Goal: Task Accomplishment & Management: Manage account settings

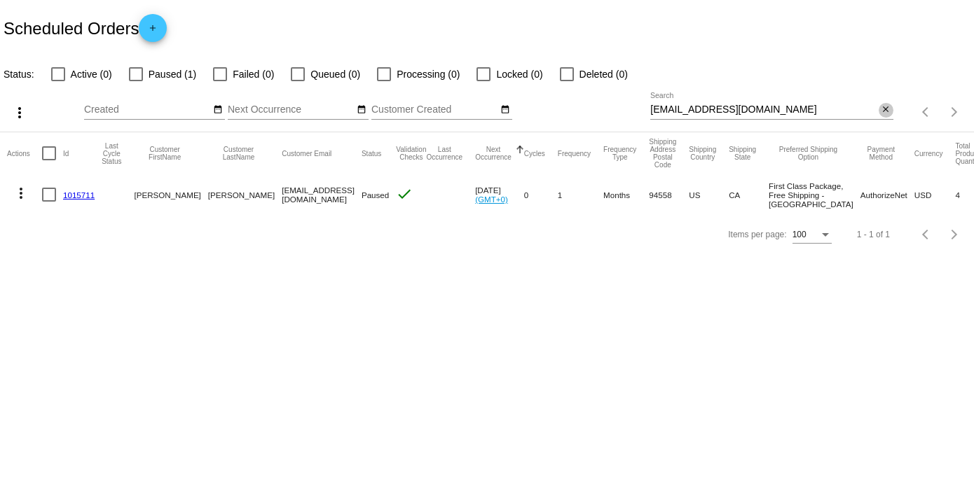
click at [886, 111] on mat-icon "close" at bounding box center [885, 109] width 10 height 11
click at [712, 103] on div "search" at bounding box center [771, 113] width 242 height 22
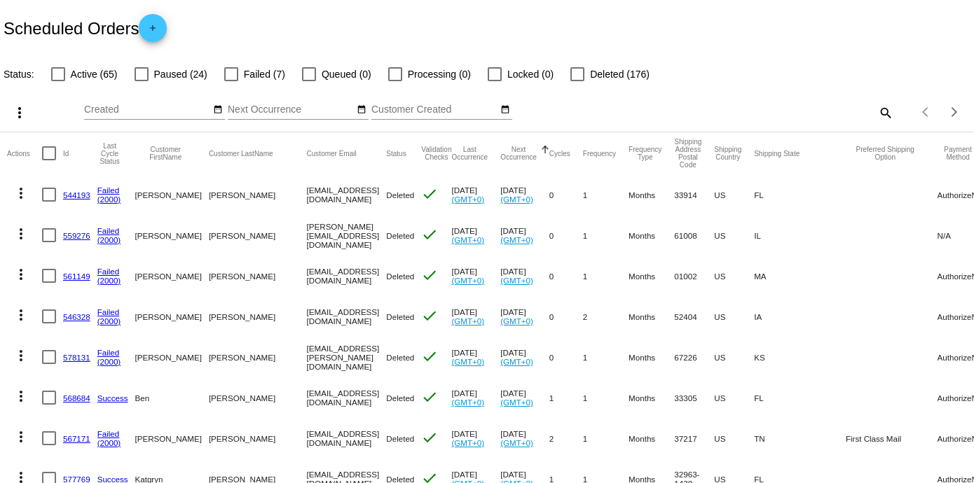
click at [893, 111] on div "Items per page: 100 1 - 100 of 272" at bounding box center [933, 111] width 81 height 39
click at [876, 109] on mat-icon "search" at bounding box center [884, 113] width 17 height 22
click at [722, 108] on input "Search" at bounding box center [771, 109] width 242 height 11
paste input "[EMAIL_ADDRESS][DOMAIN_NAME]"
type input "[EMAIL_ADDRESS][DOMAIN_NAME]"
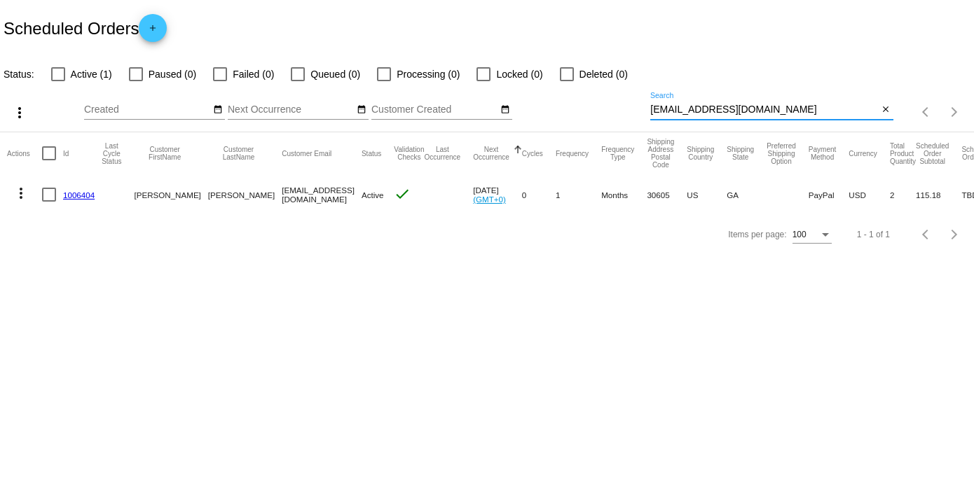
click at [73, 194] on link "1006404" at bounding box center [79, 195] width 32 height 9
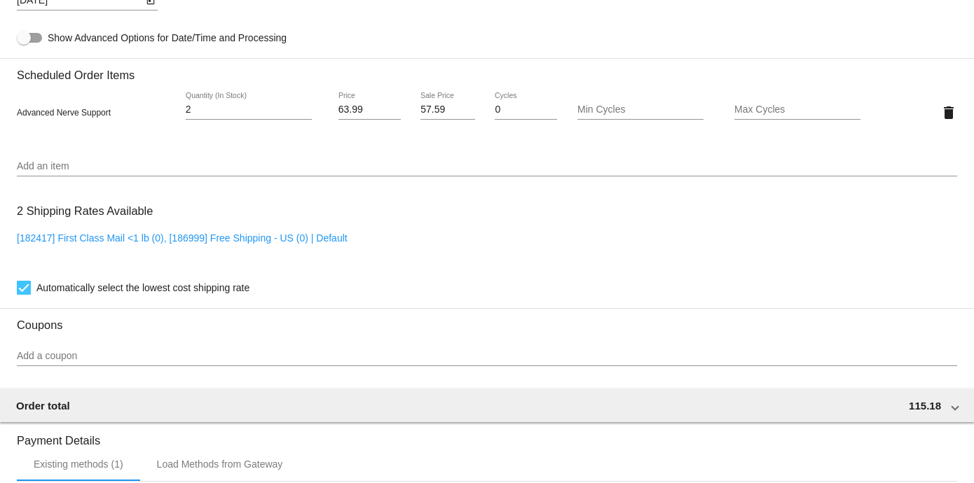
scroll to position [778, 0]
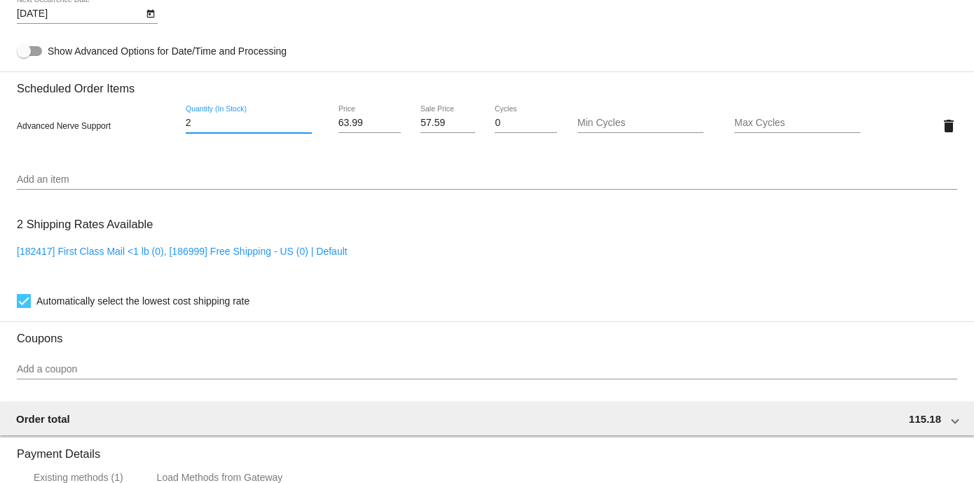
drag, startPoint x: 215, startPoint y: 127, endPoint x: 137, endPoint y: 118, distance: 78.3
click at [137, 118] on div "Advanced Nerve Support 2 Quantity (In Stock) 63.99 Price 57.59 Sale Price 0 Cyc…" at bounding box center [487, 126] width 940 height 40
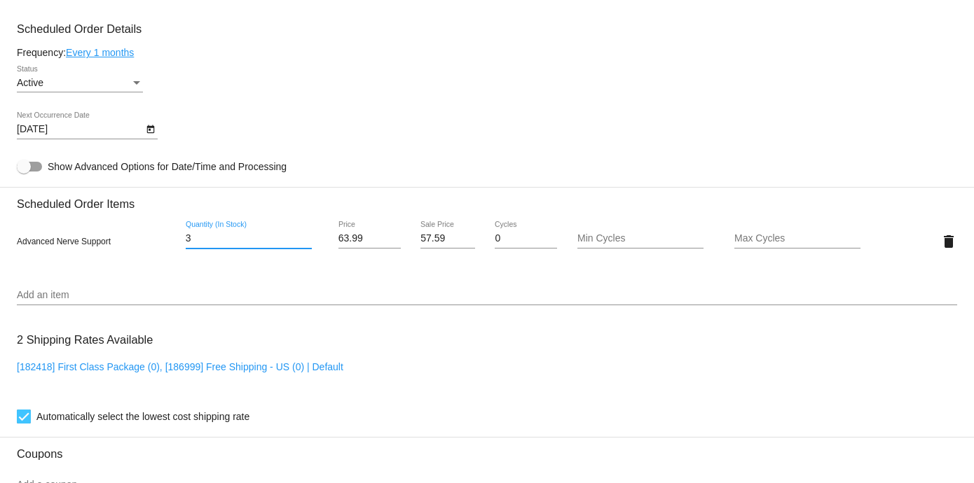
scroll to position [648, 0]
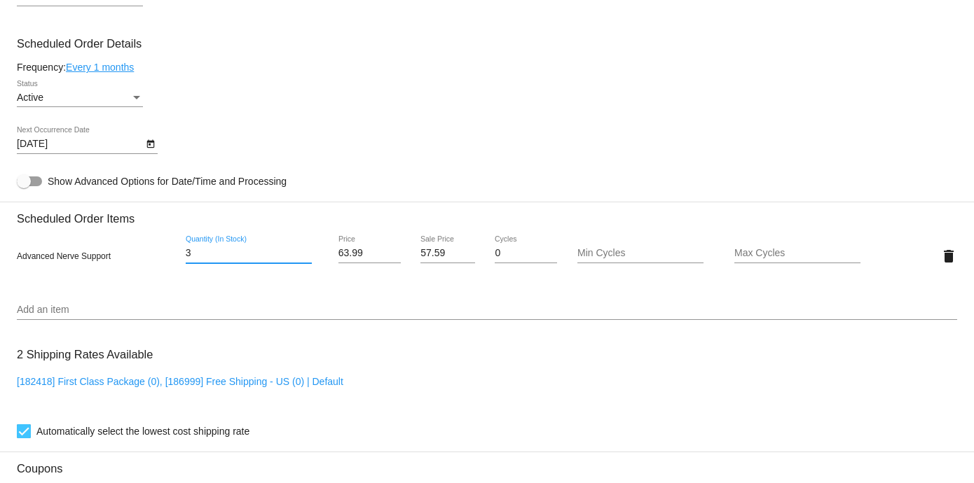
type input "3"
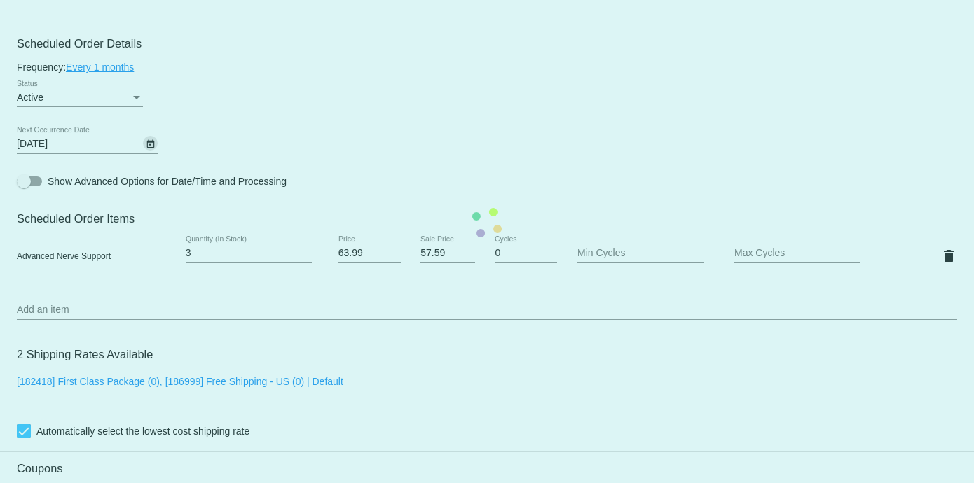
click at [151, 141] on mat-card "Customer 6990444: [PERSON_NAME] [EMAIL_ADDRESS][DOMAIN_NAME] Customer Shipping …" at bounding box center [487, 223] width 974 height 1401
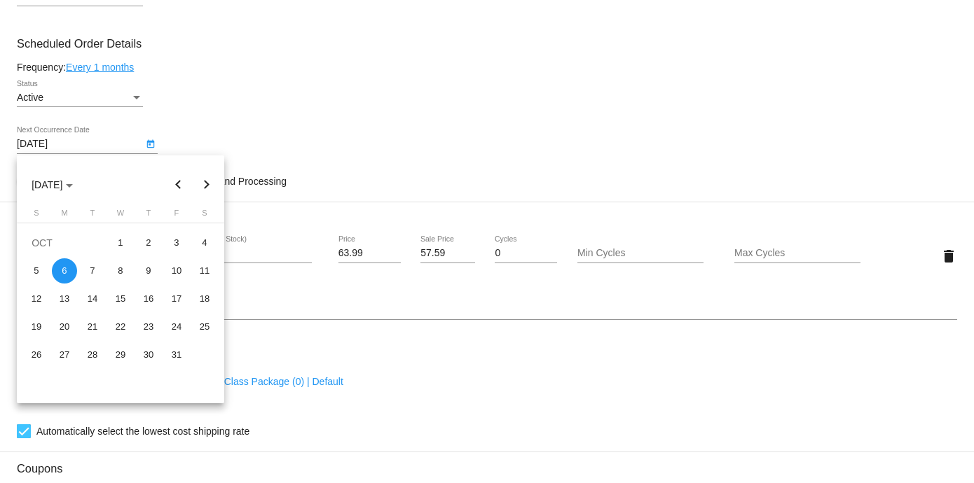
click at [68, 147] on body "arrow_back Scheduled Order #1006404 Active more_vert Validation Checks check Pa…" at bounding box center [487, 241] width 974 height 483
click at [174, 184] on button "Previous month" at bounding box center [179, 185] width 28 height 28
click at [116, 352] on div "24" at bounding box center [120, 355] width 25 height 25
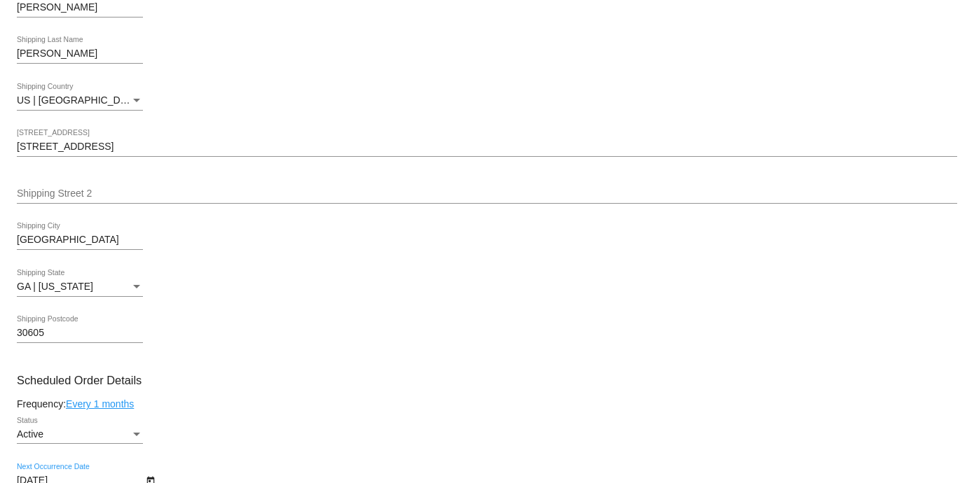
scroll to position [441, 0]
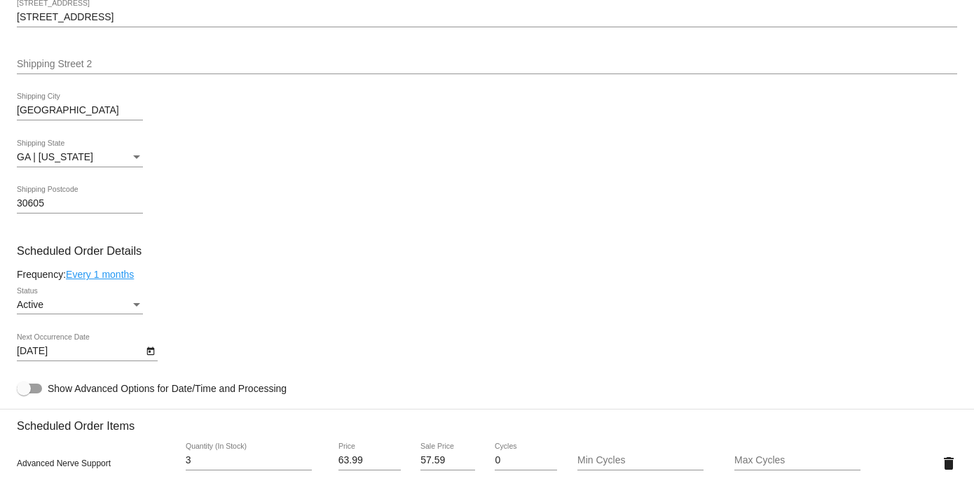
click at [98, 274] on link "Every 1 months" at bounding box center [100, 274] width 68 height 11
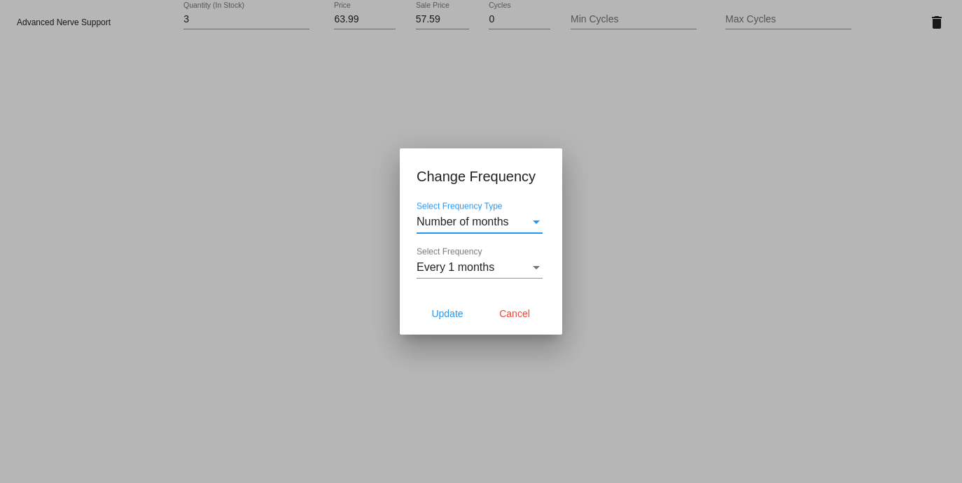
click at [532, 268] on div "Select Frequency" at bounding box center [536, 267] width 13 height 13
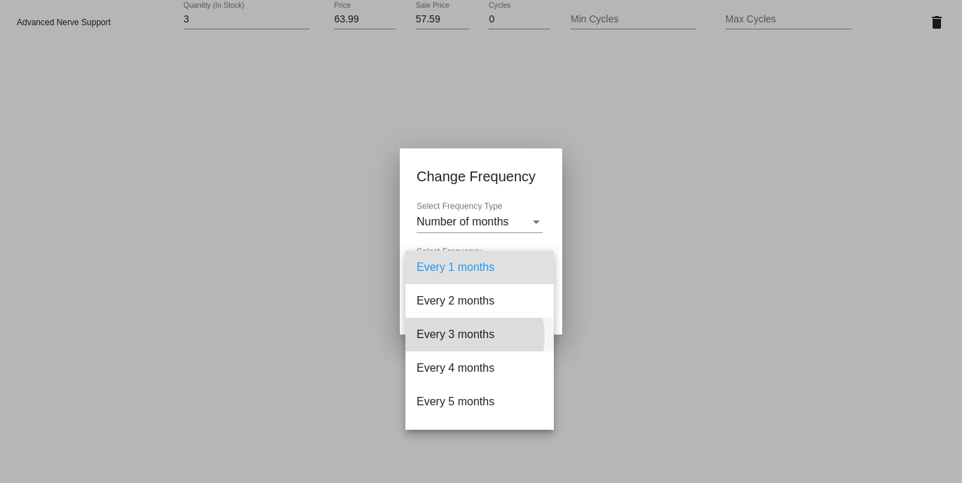
click at [471, 336] on span "Every 3 months" at bounding box center [480, 335] width 126 height 34
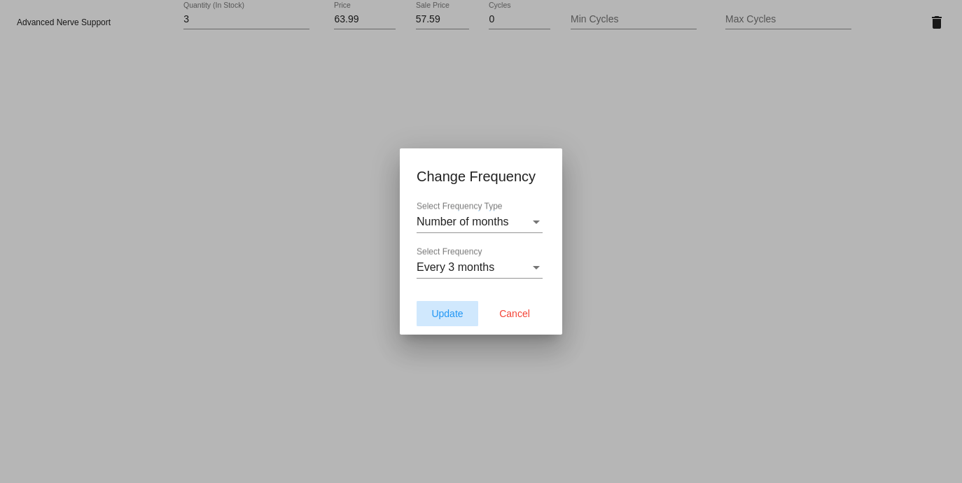
click at [453, 310] on span "Update" at bounding box center [447, 313] width 32 height 11
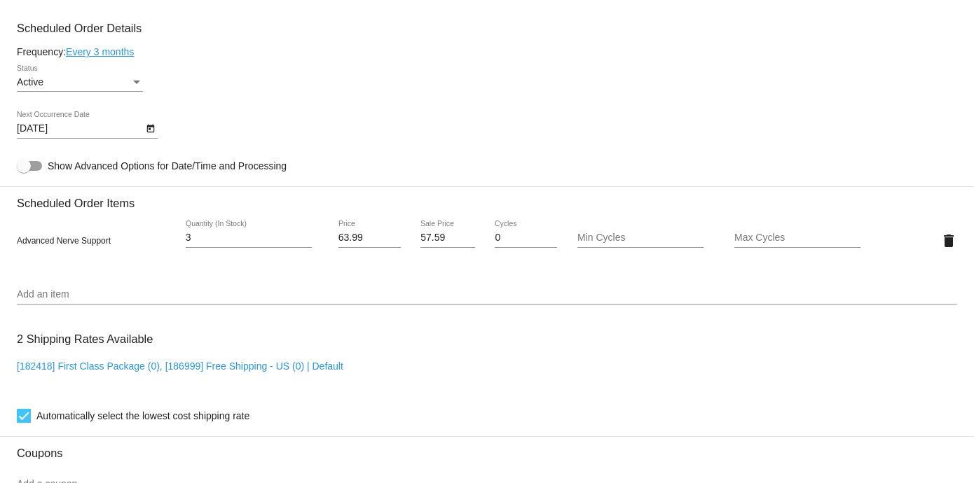
scroll to position [700, 0]
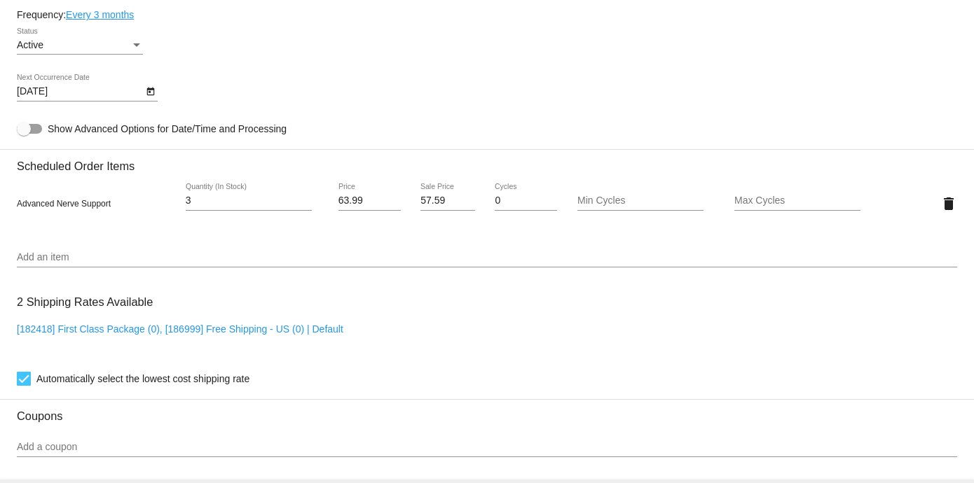
click at [149, 91] on icon "Open calendar" at bounding box center [150, 92] width 8 height 8
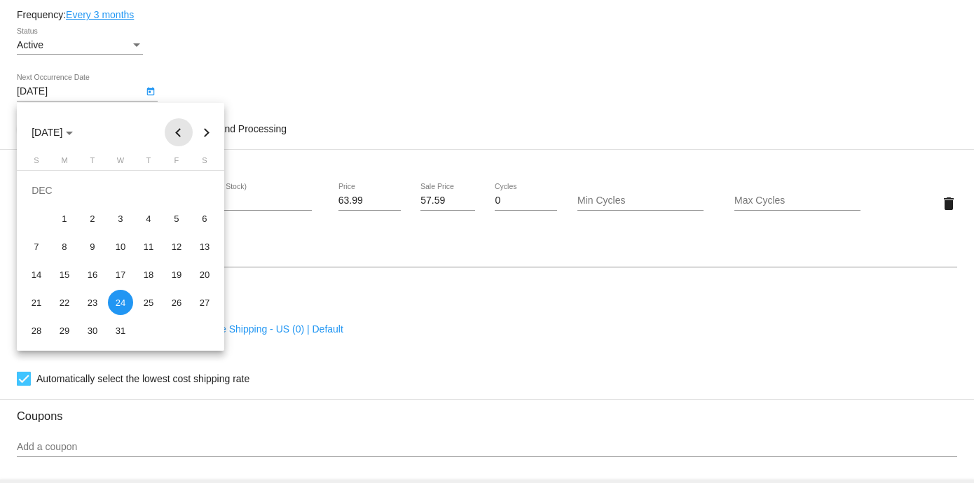
click at [180, 129] on button "Previous month" at bounding box center [179, 132] width 28 height 28
click at [177, 127] on button "Previous month" at bounding box center [179, 132] width 28 height 28
click at [118, 305] on div "24" at bounding box center [120, 302] width 25 height 25
type input "[DATE]"
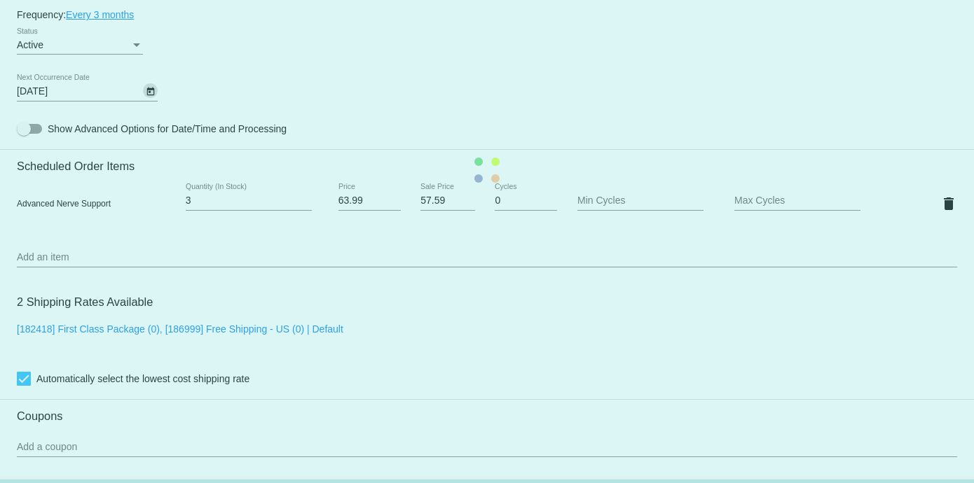
click at [249, 71] on mat-card "Customer 6990444: [PERSON_NAME] [EMAIL_ADDRESS][DOMAIN_NAME] Customer Shipping …" at bounding box center [487, 170] width 974 height 1401
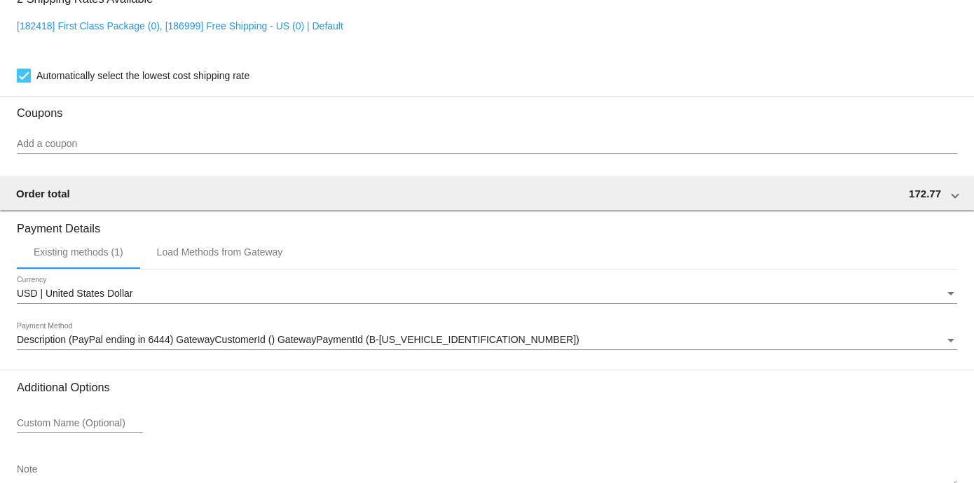
scroll to position [1089, 0]
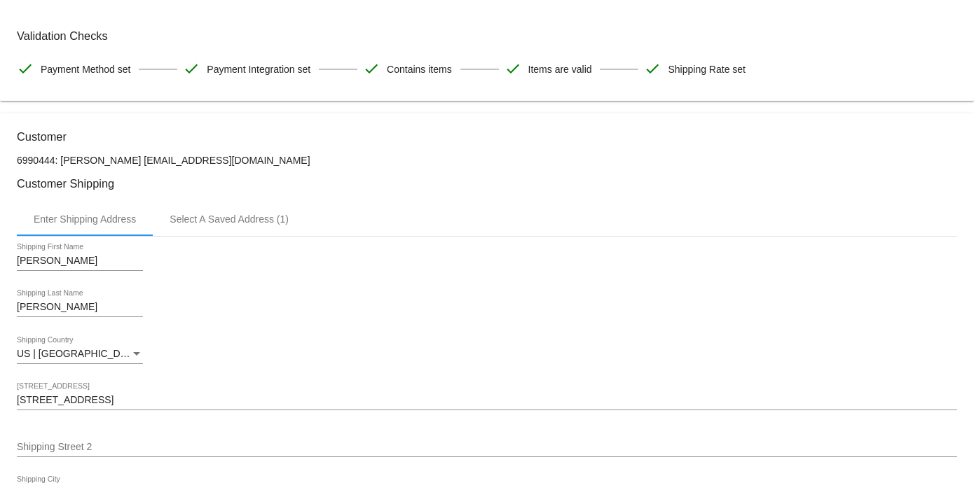
scroll to position [0, 0]
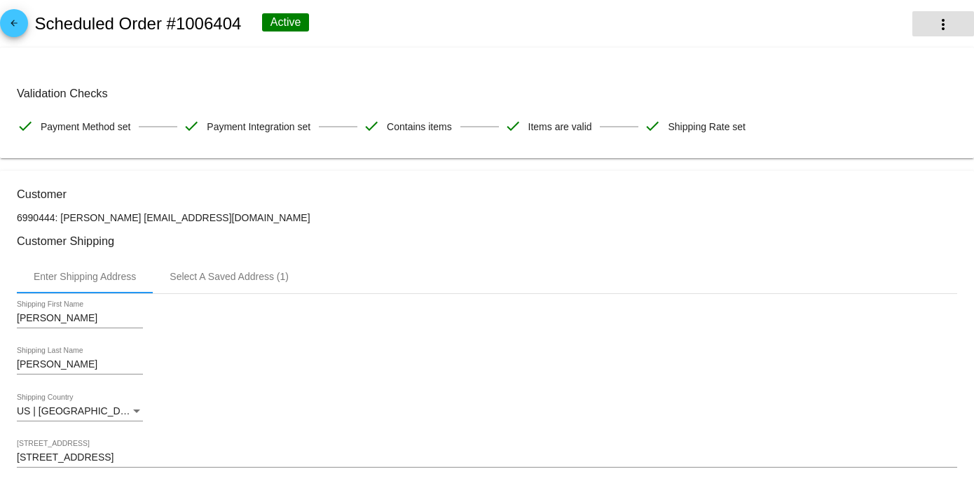
click at [934, 19] on mat-icon "more_vert" at bounding box center [942, 24] width 17 height 17
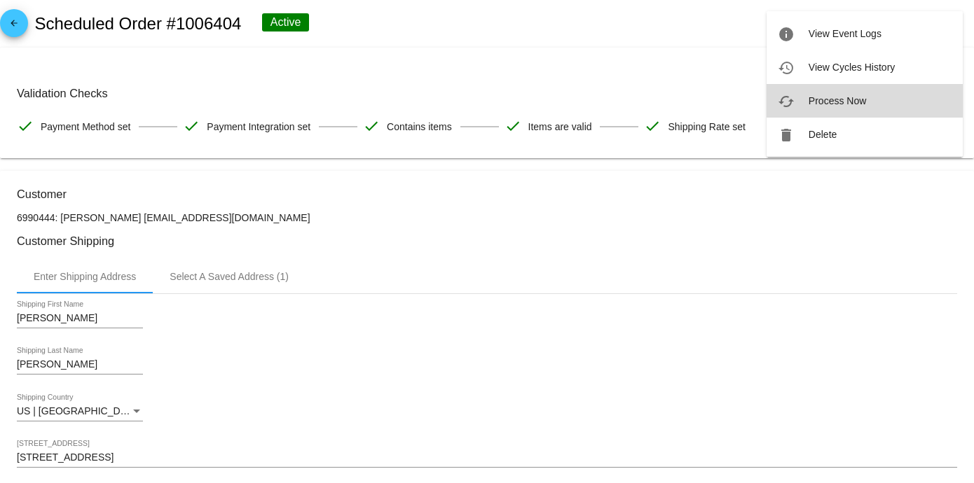
click at [834, 95] on span "Process Now" at bounding box center [836, 100] width 57 height 11
